Goal: Navigation & Orientation: Find specific page/section

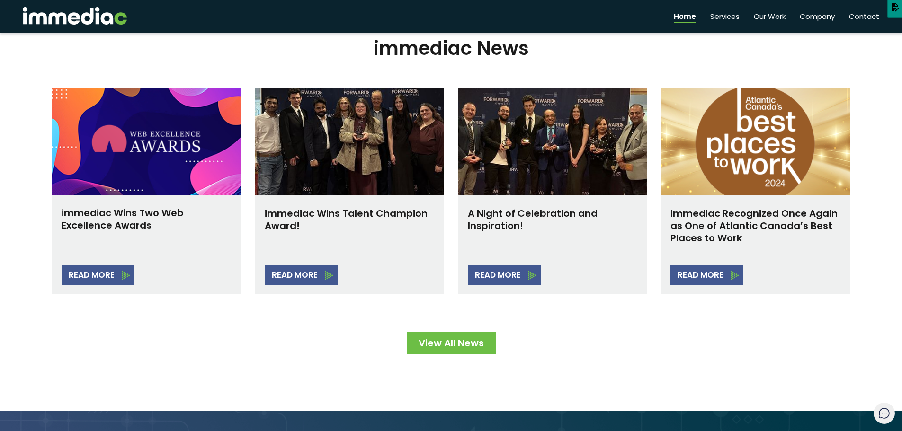
scroll to position [1467, 0]
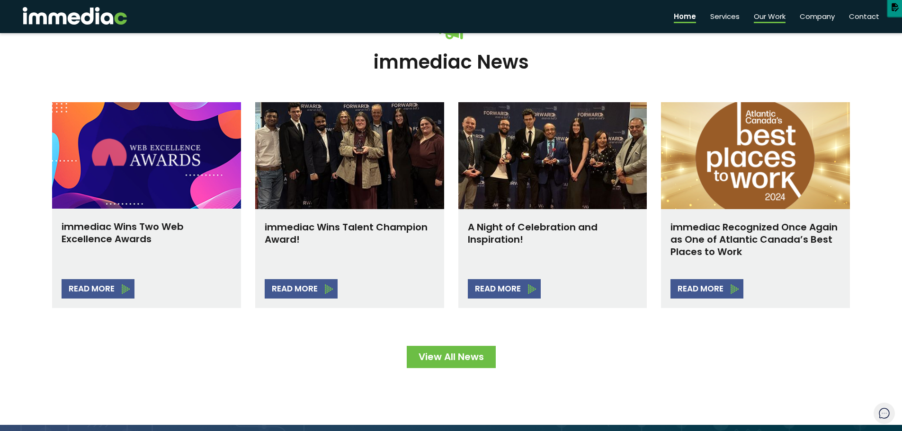
click at [761, 16] on link "Our Work" at bounding box center [769, 15] width 32 height 16
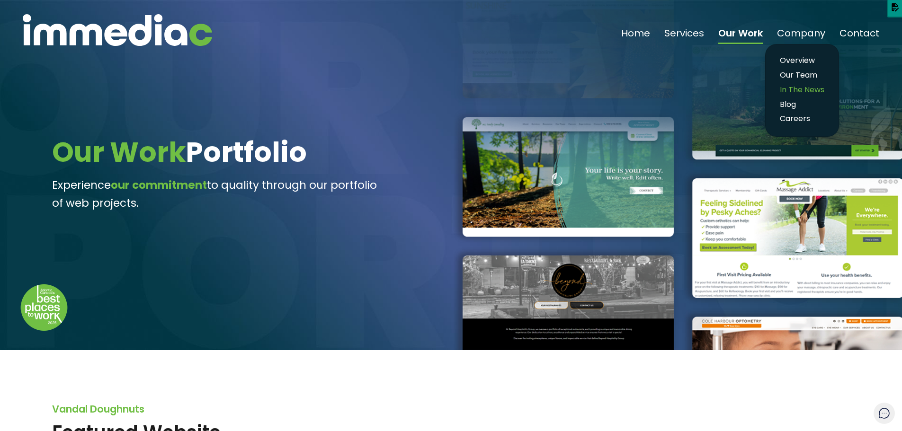
click at [803, 88] on link "In The News" at bounding box center [802, 90] width 54 height 14
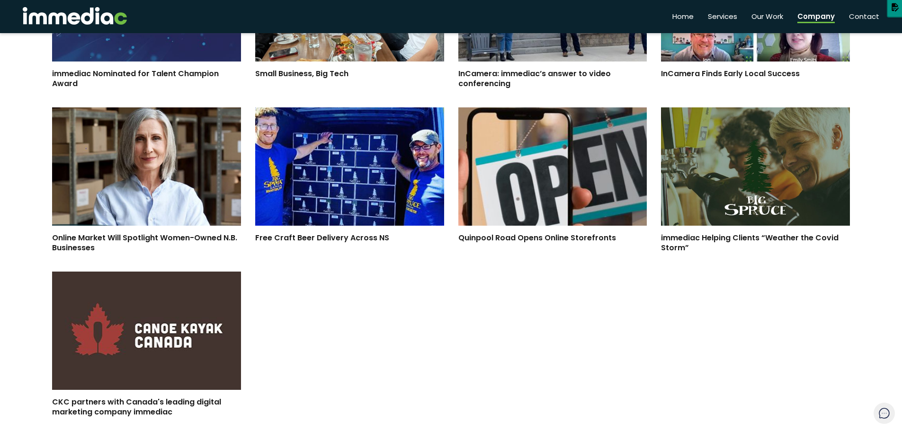
scroll to position [1372, 0]
